Goal: Task Accomplishment & Management: Use online tool/utility

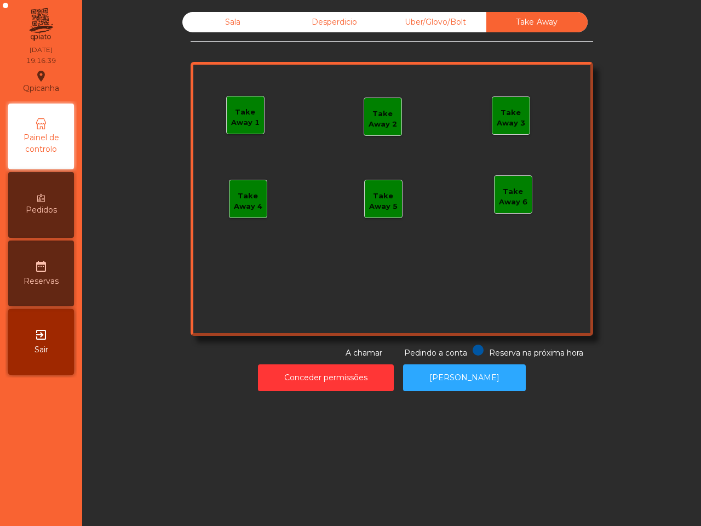
click at [231, 124] on div "Take Away 1" at bounding box center [245, 117] width 37 height 21
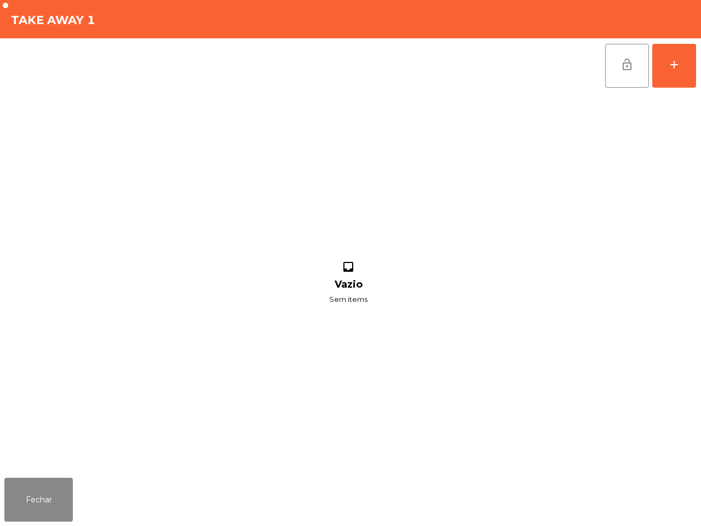
click at [700, 61] on div "lock_open add inbox Vazio Sem items" at bounding box center [350, 255] width 701 height 435
click at [685, 66] on button "add" at bounding box center [674, 66] width 44 height 44
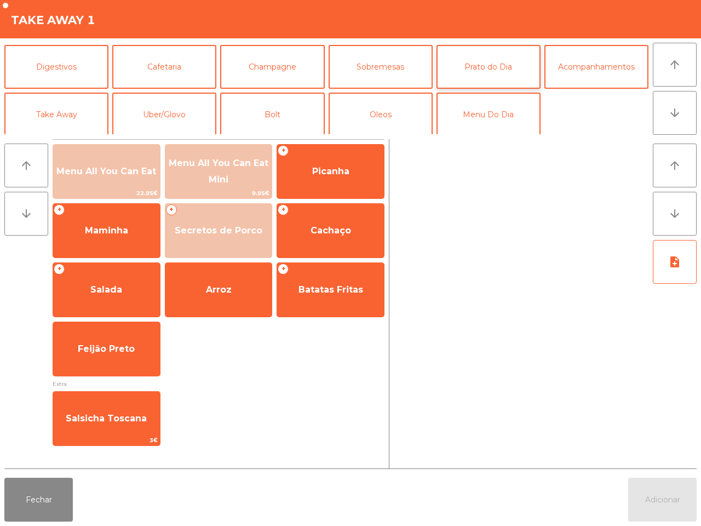
scroll to position [95, 0]
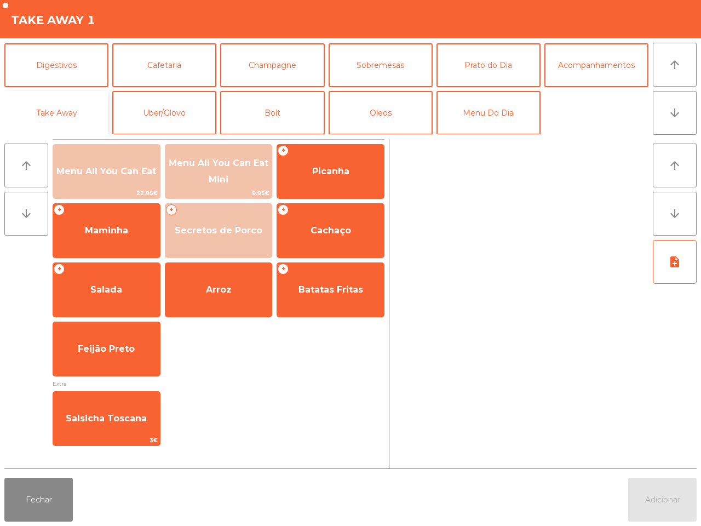
click at [47, 105] on button "Take Away" at bounding box center [56, 113] width 104 height 44
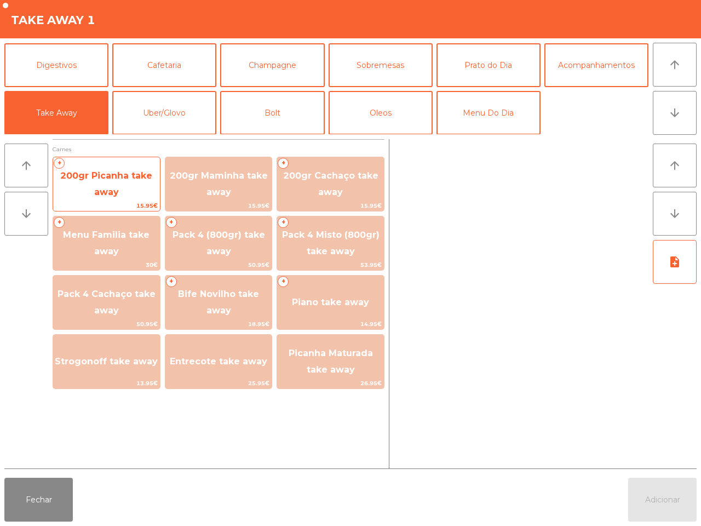
click at [102, 179] on span "200gr Picanha take away" at bounding box center [106, 183] width 92 height 27
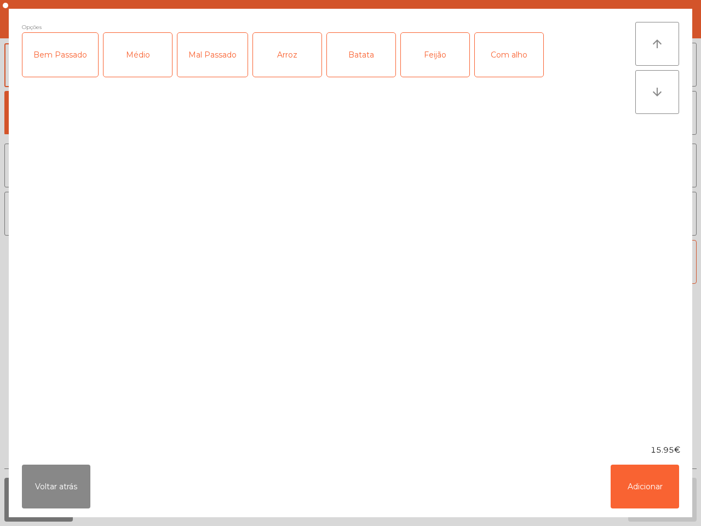
click at [146, 55] on div "Médio" at bounding box center [137, 55] width 68 height 44
click at [509, 53] on div "Com alho" at bounding box center [509, 55] width 68 height 44
click at [433, 53] on div "Feijão" at bounding box center [435, 55] width 68 height 44
click at [349, 59] on div "Batata" at bounding box center [361, 55] width 68 height 44
click at [253, 62] on div "Arroz" at bounding box center [287, 55] width 68 height 44
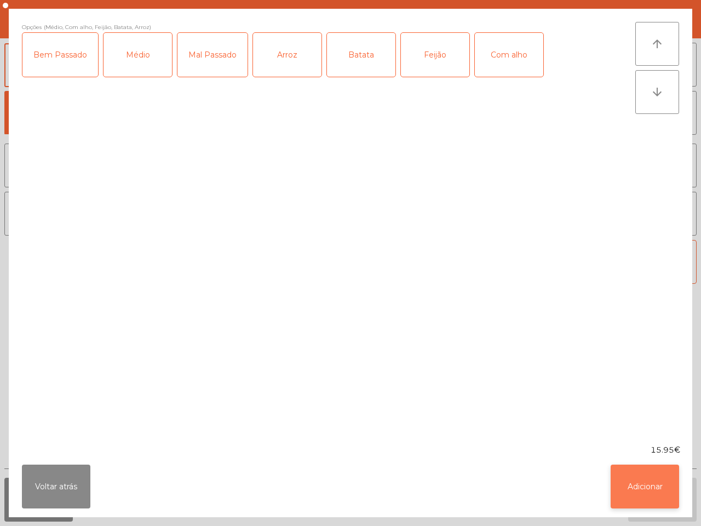
click at [631, 476] on button "Adicionar" at bounding box center [645, 486] width 68 height 44
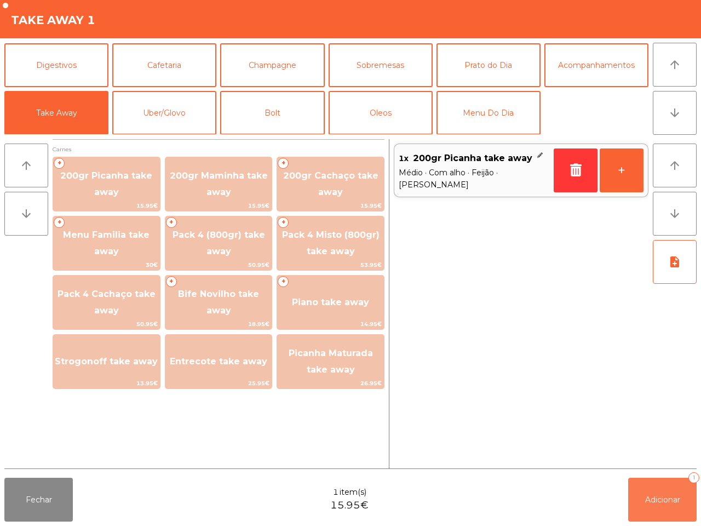
click at [640, 493] on button "Adicionar 1" at bounding box center [662, 500] width 68 height 44
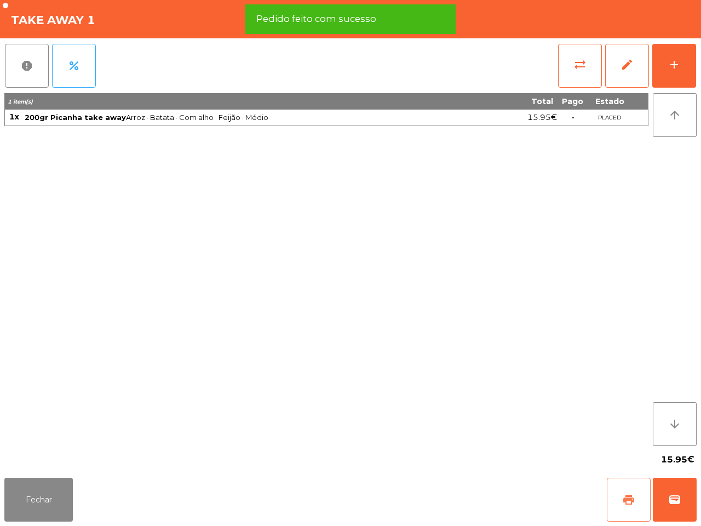
click at [626, 497] on span "print" at bounding box center [628, 499] width 13 height 13
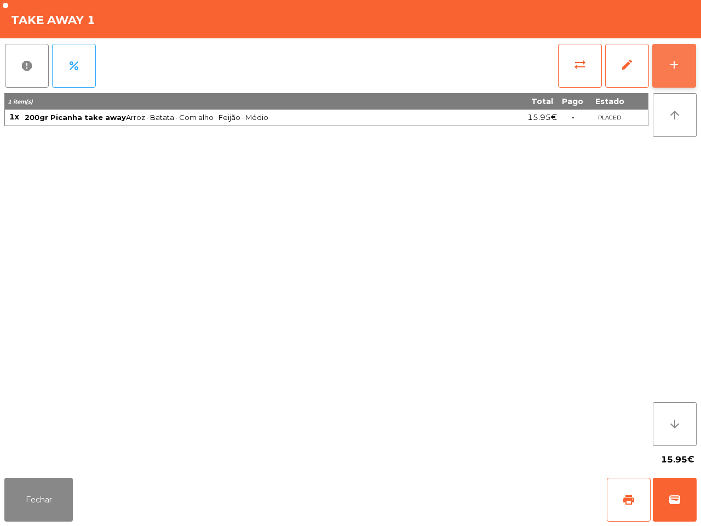
click at [683, 64] on button "add" at bounding box center [674, 66] width 44 height 44
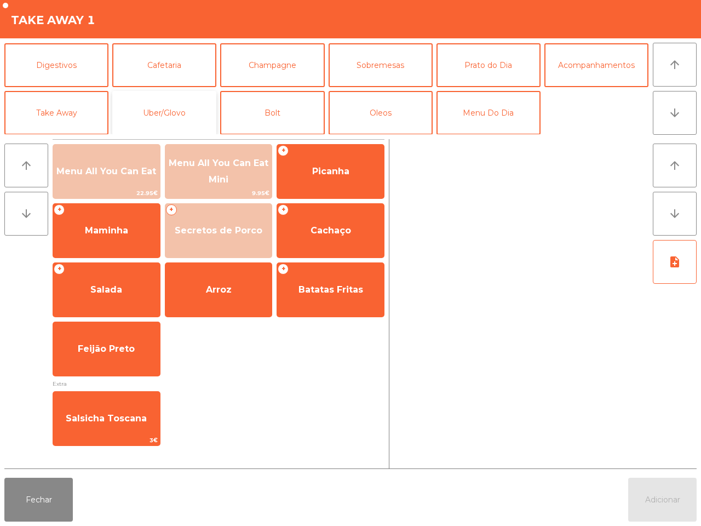
click at [192, 110] on button "Uber/Glovo" at bounding box center [164, 113] width 104 height 44
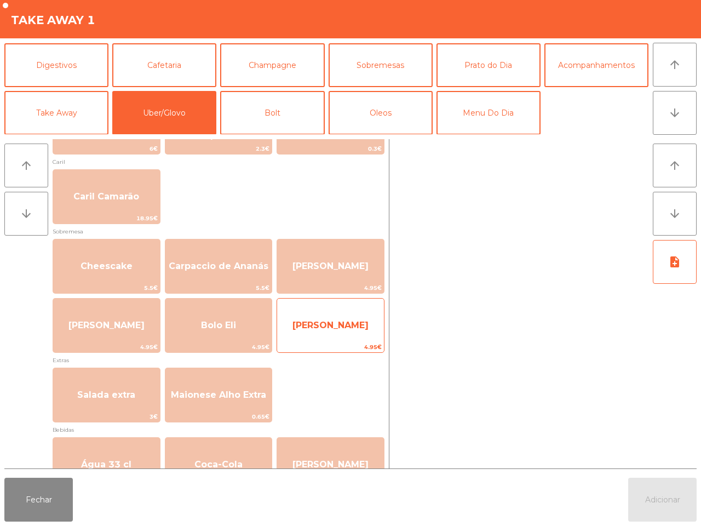
scroll to position [145, 0]
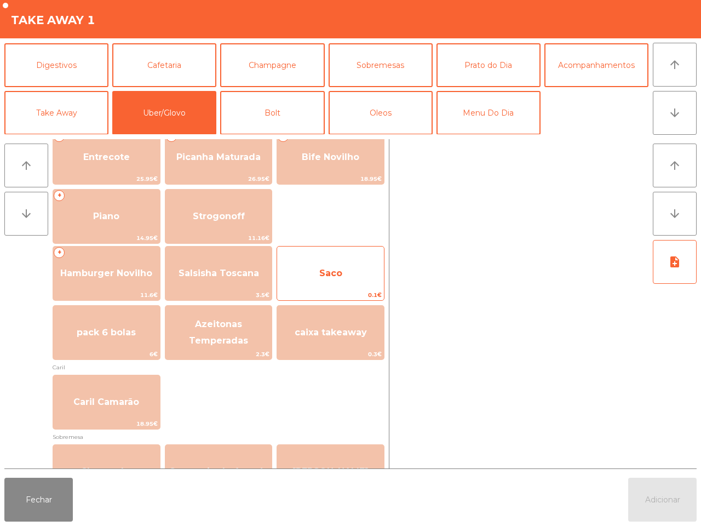
click at [353, 256] on div "Saco 0.1€" at bounding box center [331, 273] width 108 height 55
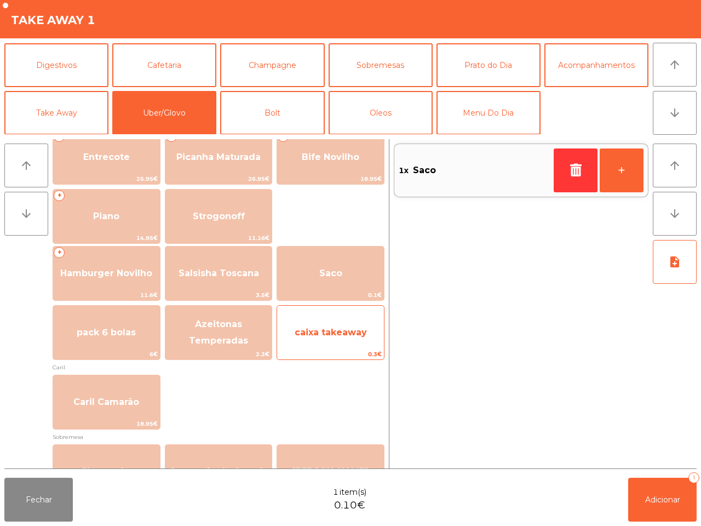
click at [344, 341] on span "caixa takeaway" at bounding box center [330, 333] width 107 height 30
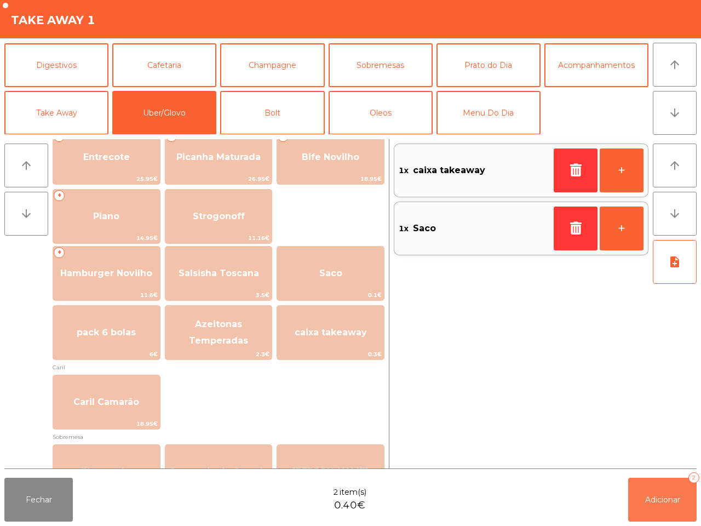
click at [654, 492] on button "Adicionar 2" at bounding box center [662, 500] width 68 height 44
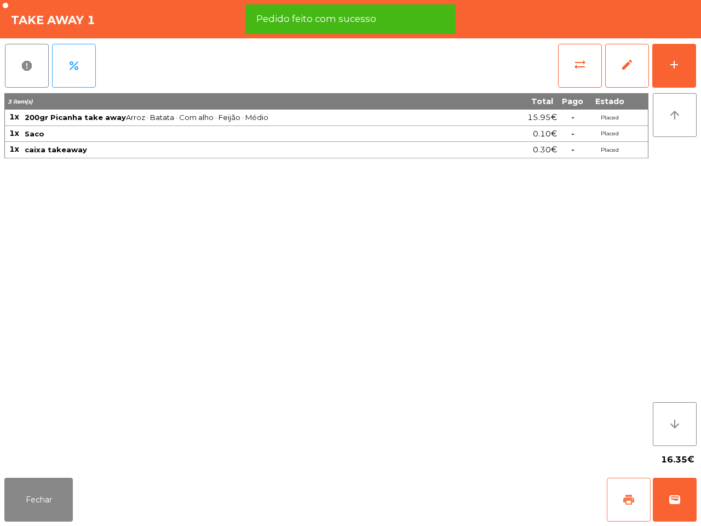
click at [632, 499] on span "print" at bounding box center [628, 499] width 13 height 13
